Goal: Information Seeking & Learning: Learn about a topic

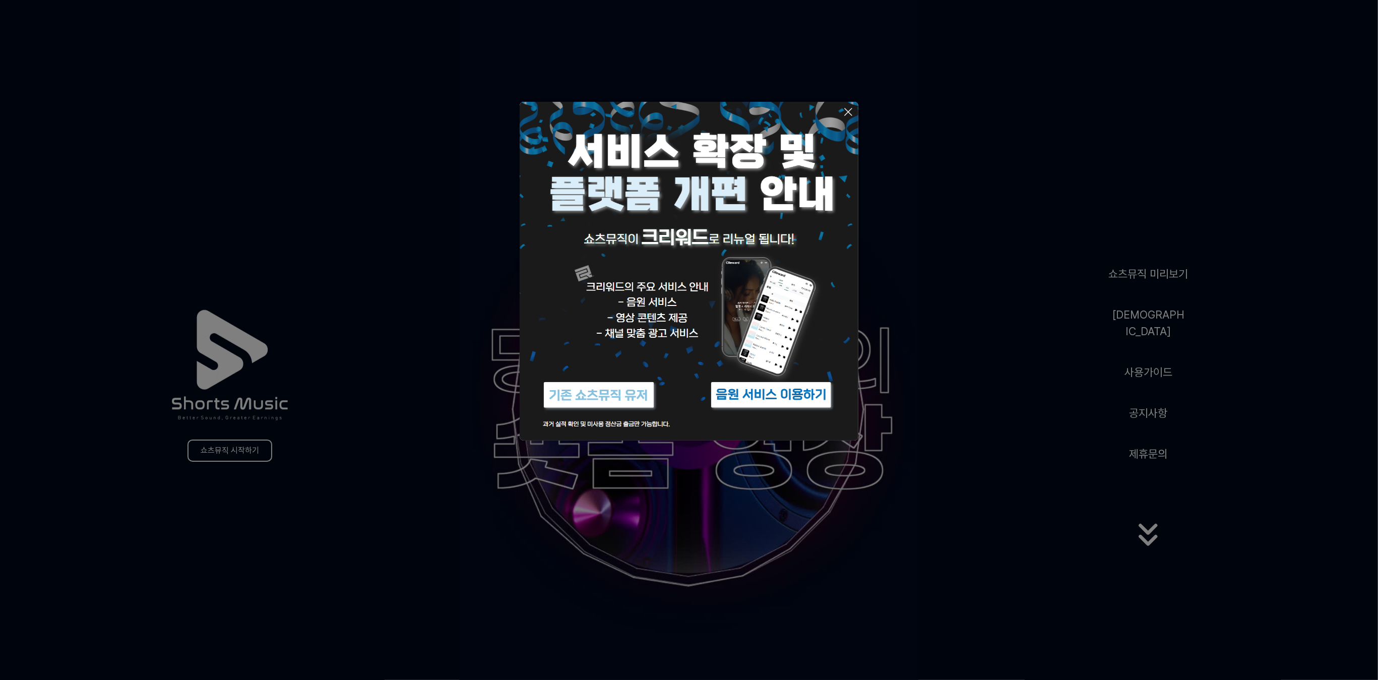
click at [849, 108] on icon at bounding box center [848, 112] width 12 height 12
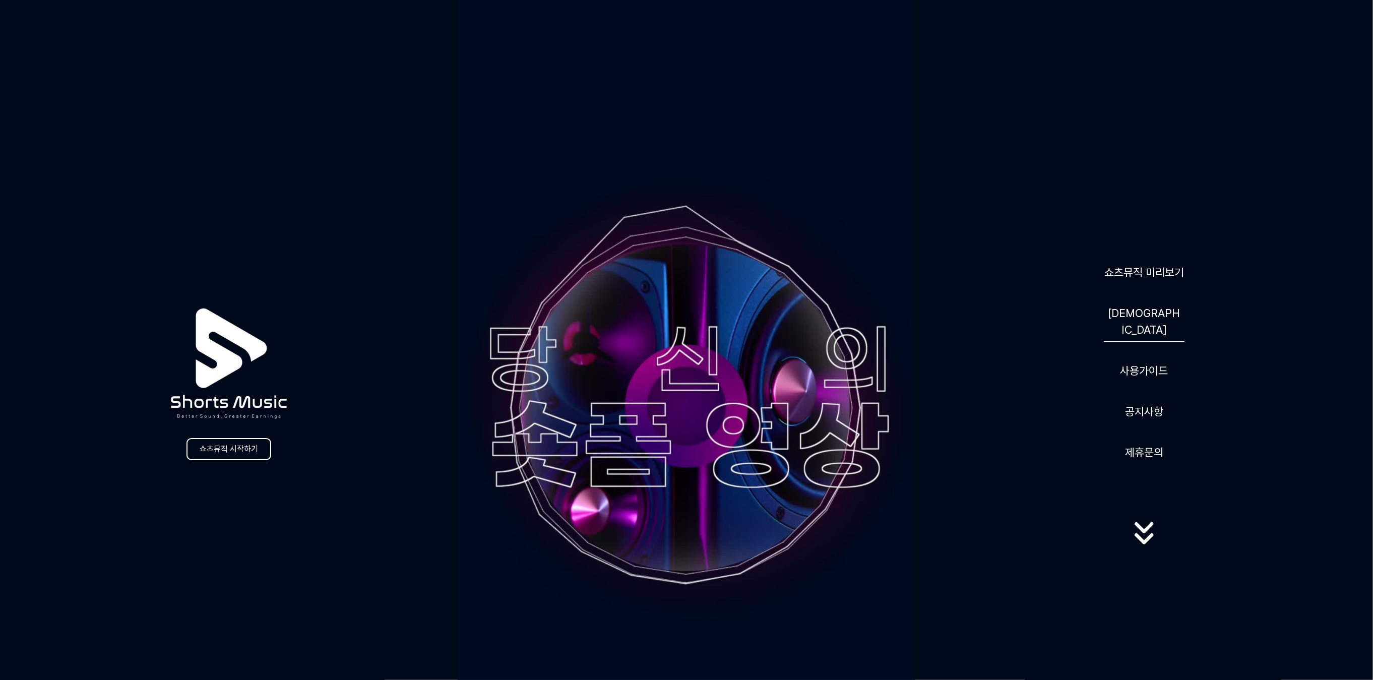
click at [1141, 323] on link "[DEMOGRAPHIC_DATA]" at bounding box center [1144, 321] width 81 height 41
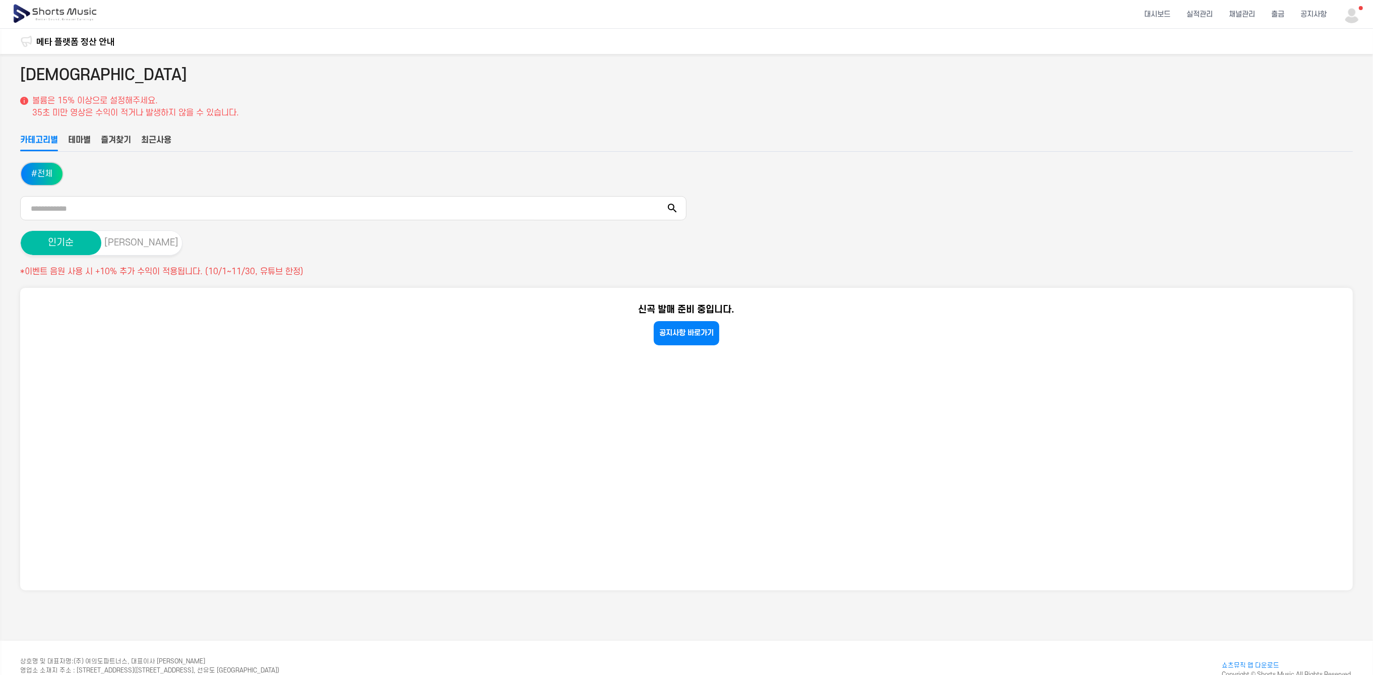
click at [138, 242] on button "[PERSON_NAME]" at bounding box center [141, 243] width 81 height 24
click at [81, 244] on button "인기순" at bounding box center [61, 243] width 81 height 24
click at [78, 142] on button "테마별" at bounding box center [79, 142] width 23 height 17
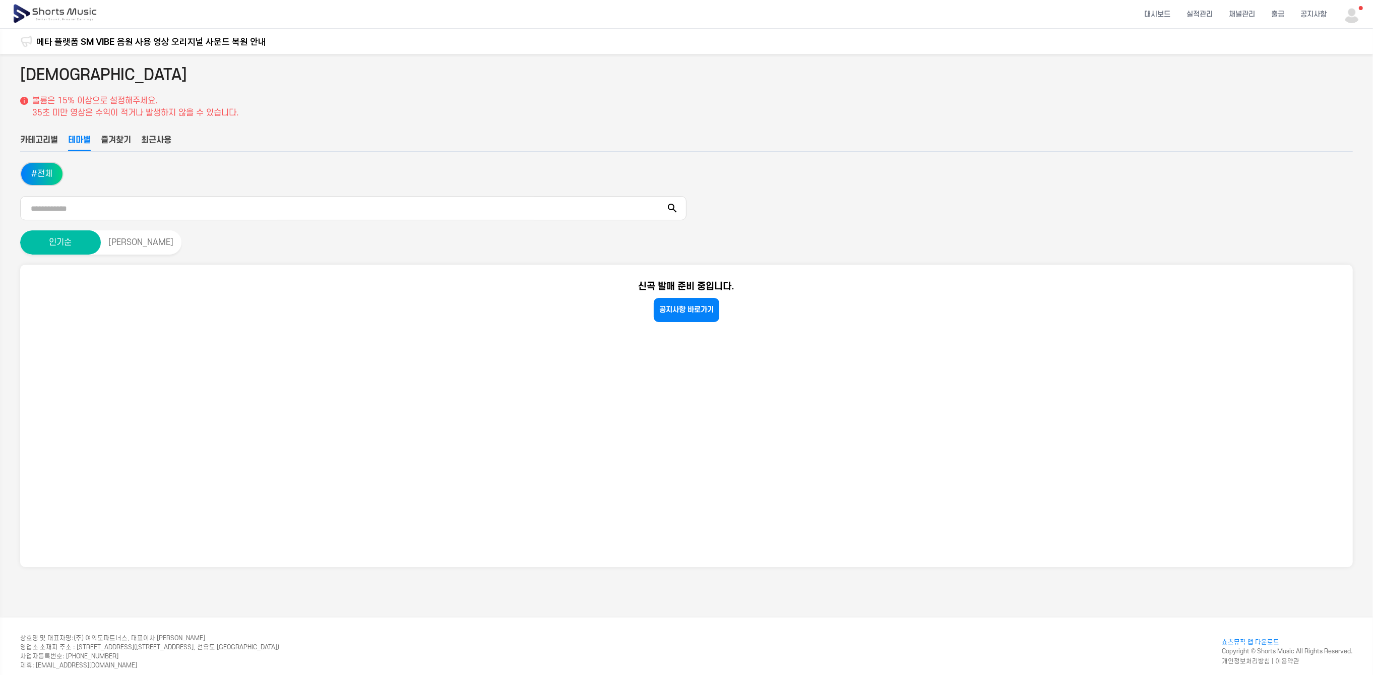
click at [109, 138] on button "즐겨찾기" at bounding box center [116, 142] width 30 height 17
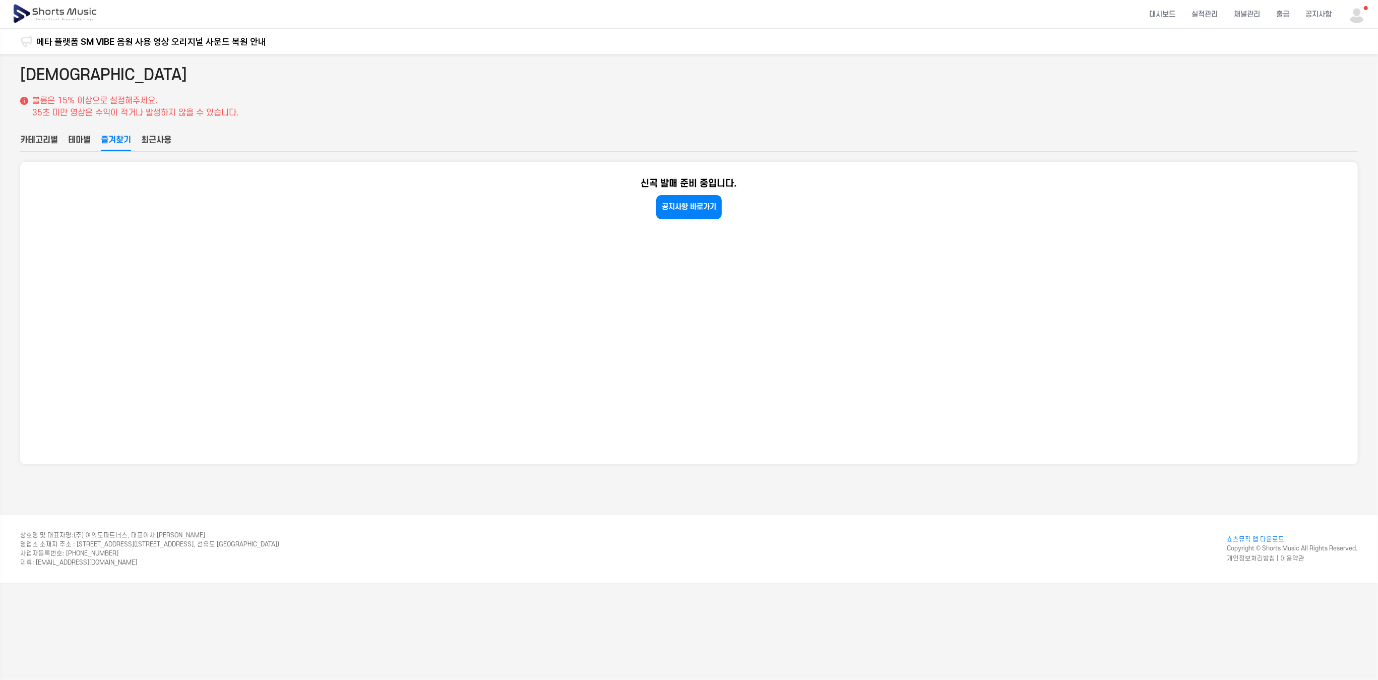
click at [158, 140] on button "최근사용" at bounding box center [156, 142] width 30 height 17
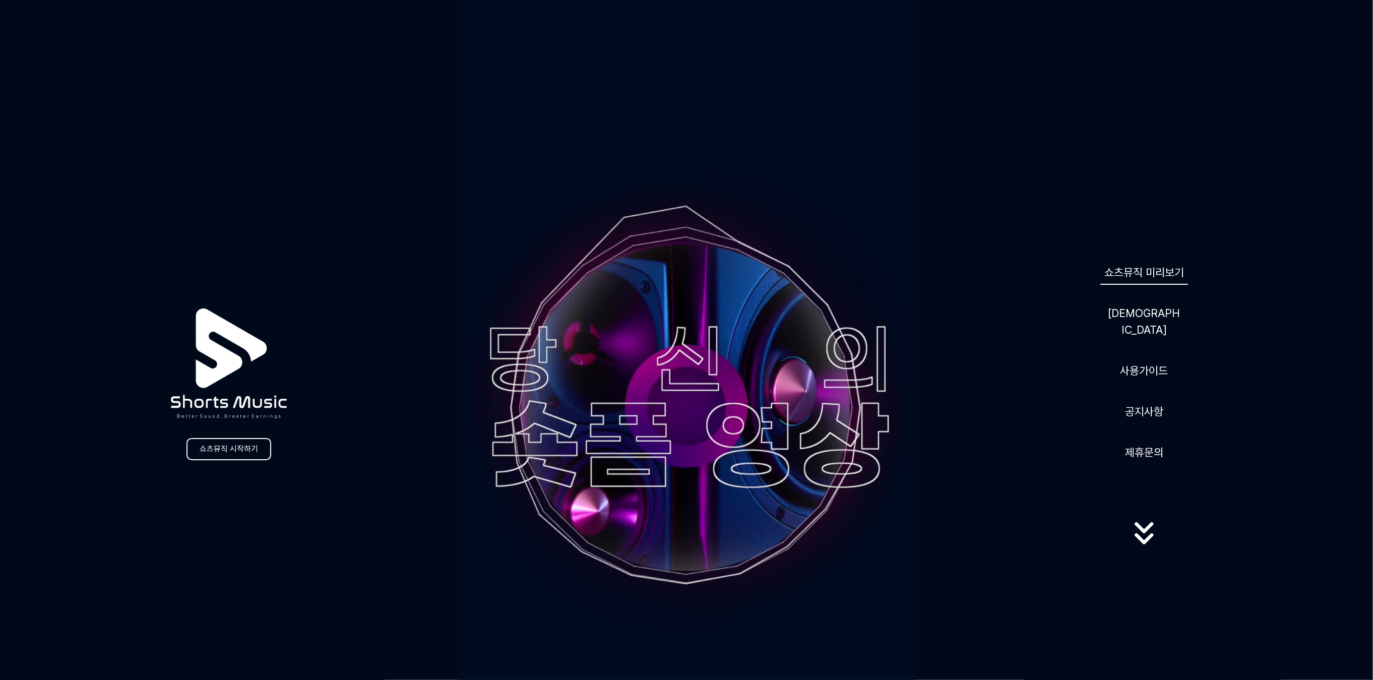
click at [1177, 280] on link "쇼츠뮤직 미리보기" at bounding box center [1144, 272] width 88 height 25
click at [1147, 314] on link "[DEMOGRAPHIC_DATA]" at bounding box center [1144, 321] width 81 height 41
